Goal: Find specific page/section: Find specific page/section

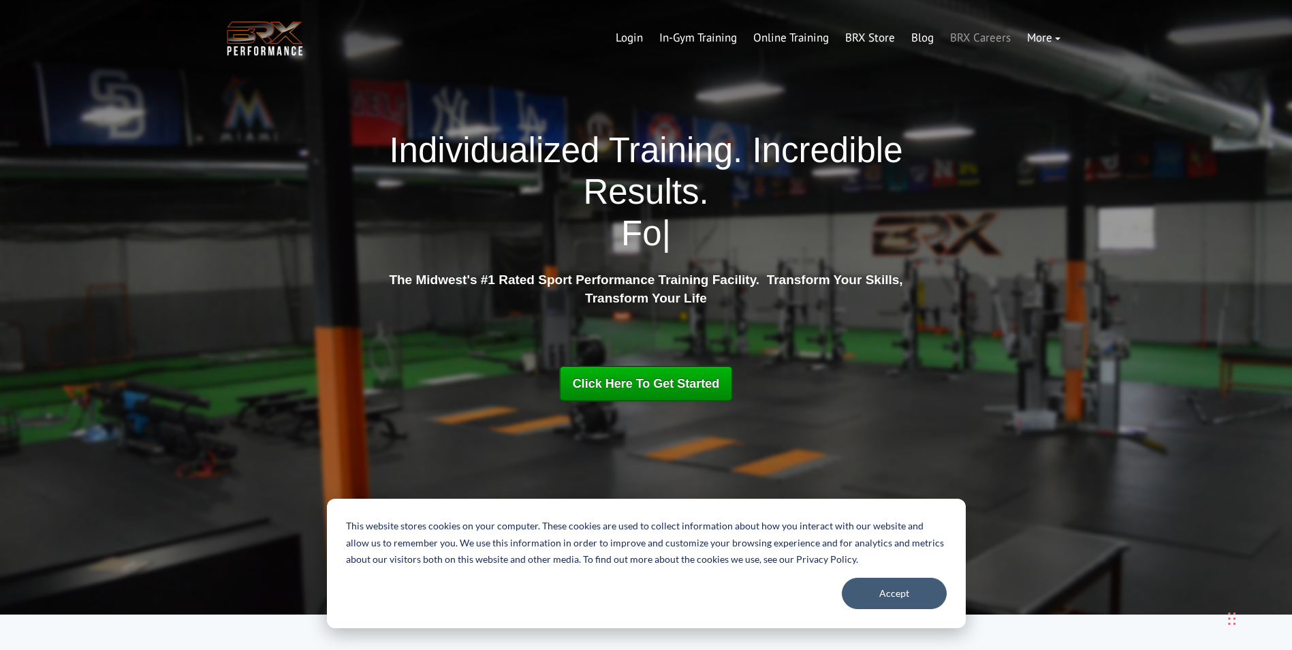
click at [998, 37] on link "BRX Careers" at bounding box center [980, 38] width 77 height 33
